Goal: Task Accomplishment & Management: Manage account settings

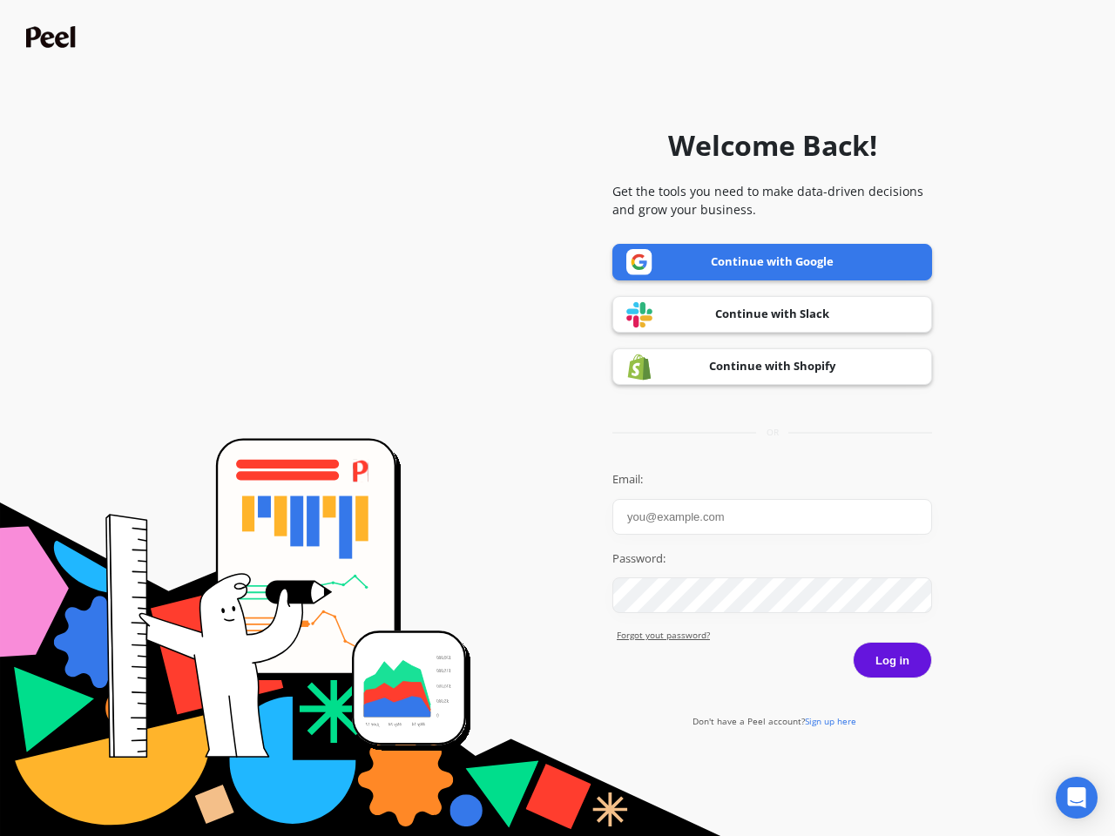
click at [1077, 798] on icon "Open Intercom Messenger" at bounding box center [1077, 798] width 18 height 21
